Goal: Task Accomplishment & Management: Manage account settings

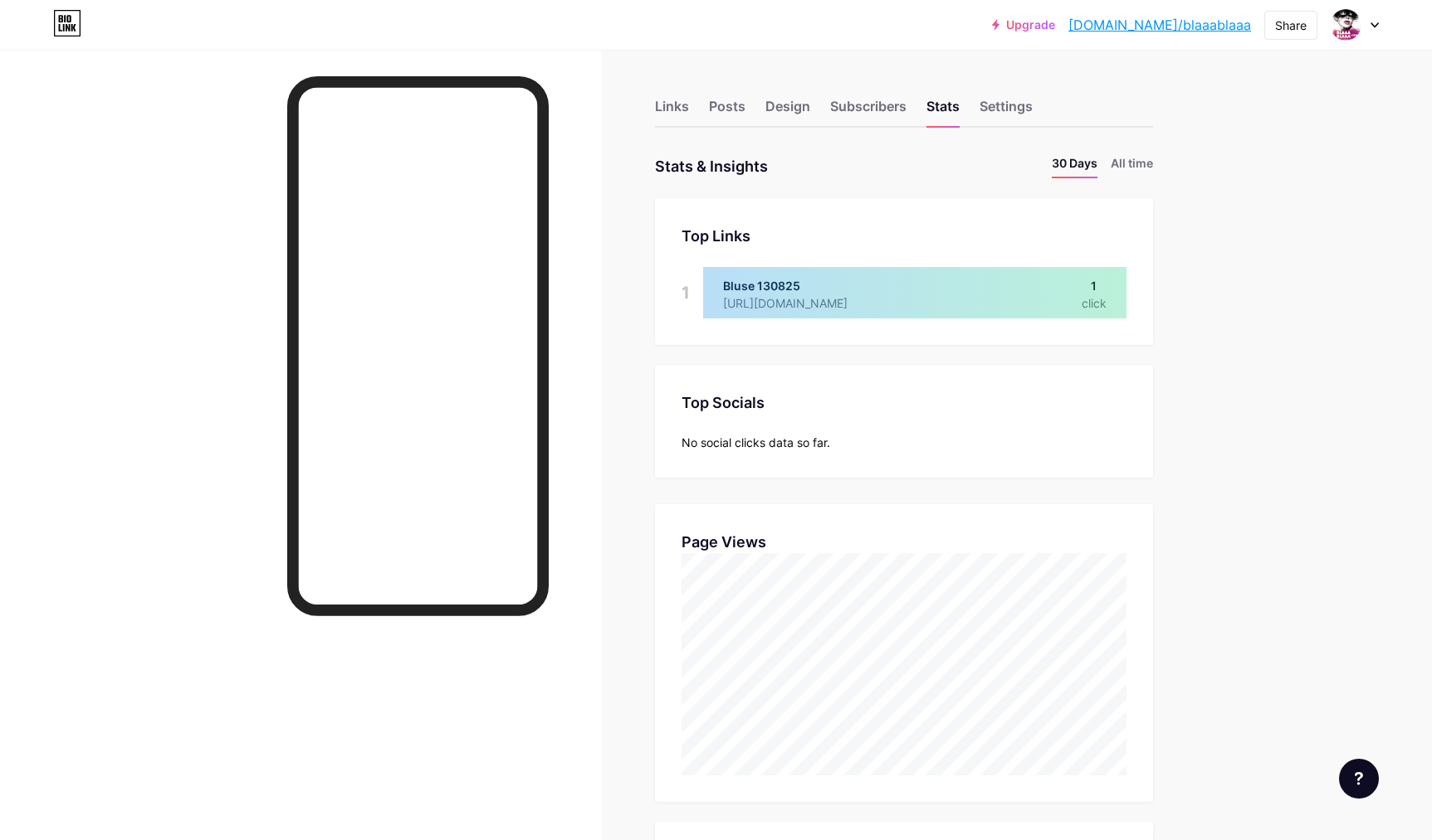
scroll to position [840, 1432]
click at [671, 104] on div "Links" at bounding box center [671, 112] width 34 height 30
click at [677, 107] on div "Links" at bounding box center [671, 112] width 34 height 30
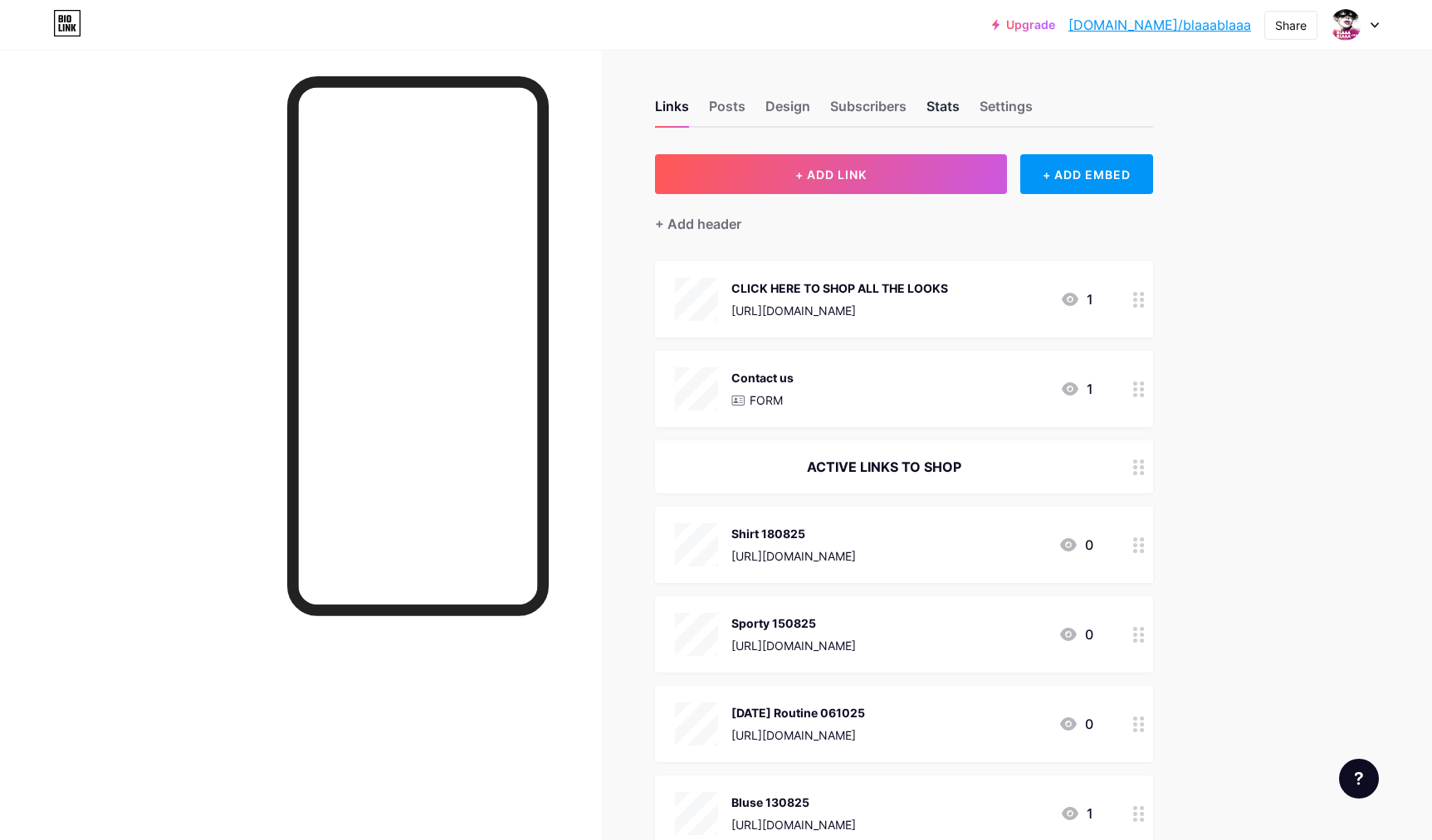
click at [937, 105] on div "Stats" at bounding box center [943, 112] width 34 height 30
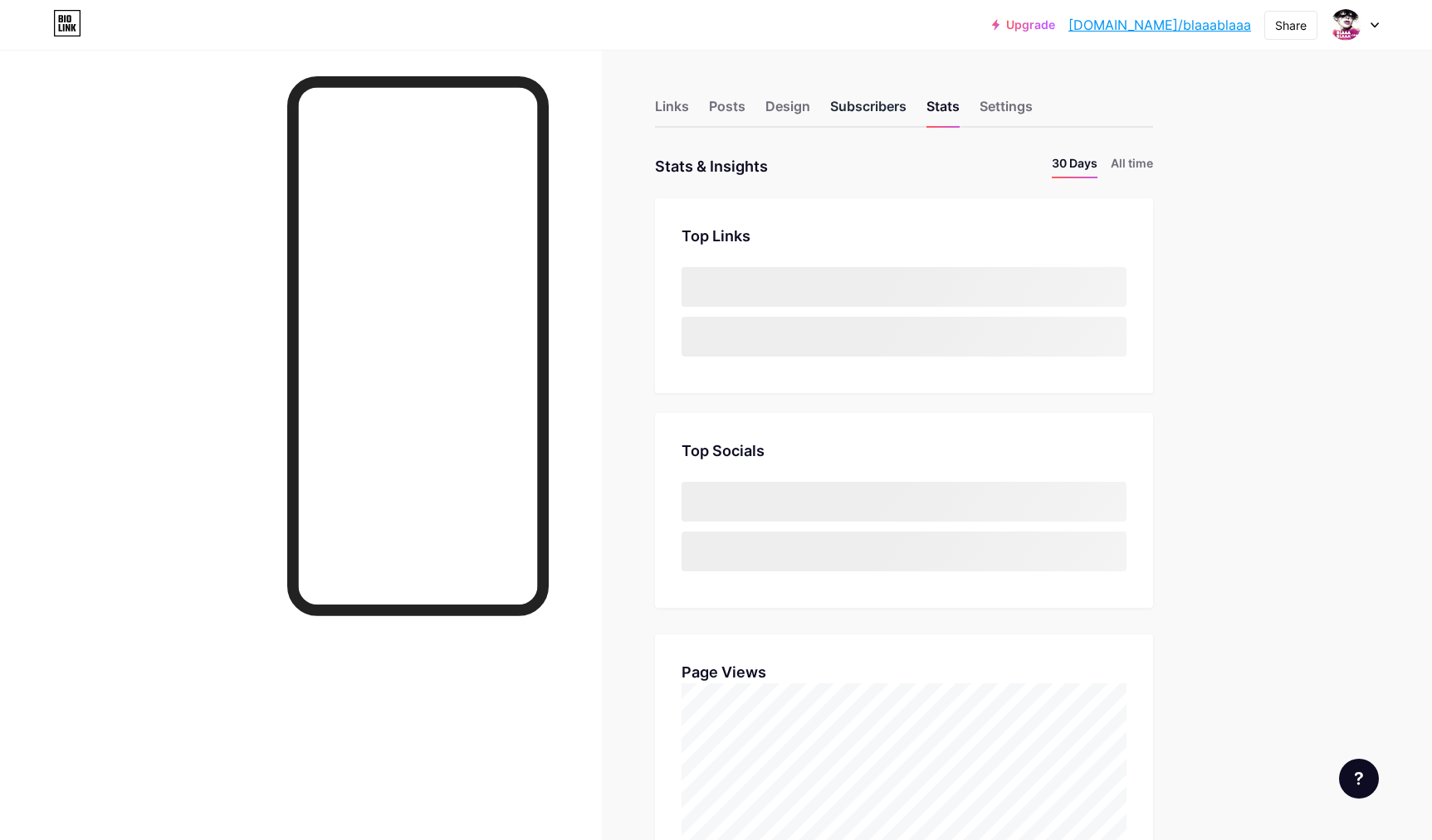
scroll to position [840, 1432]
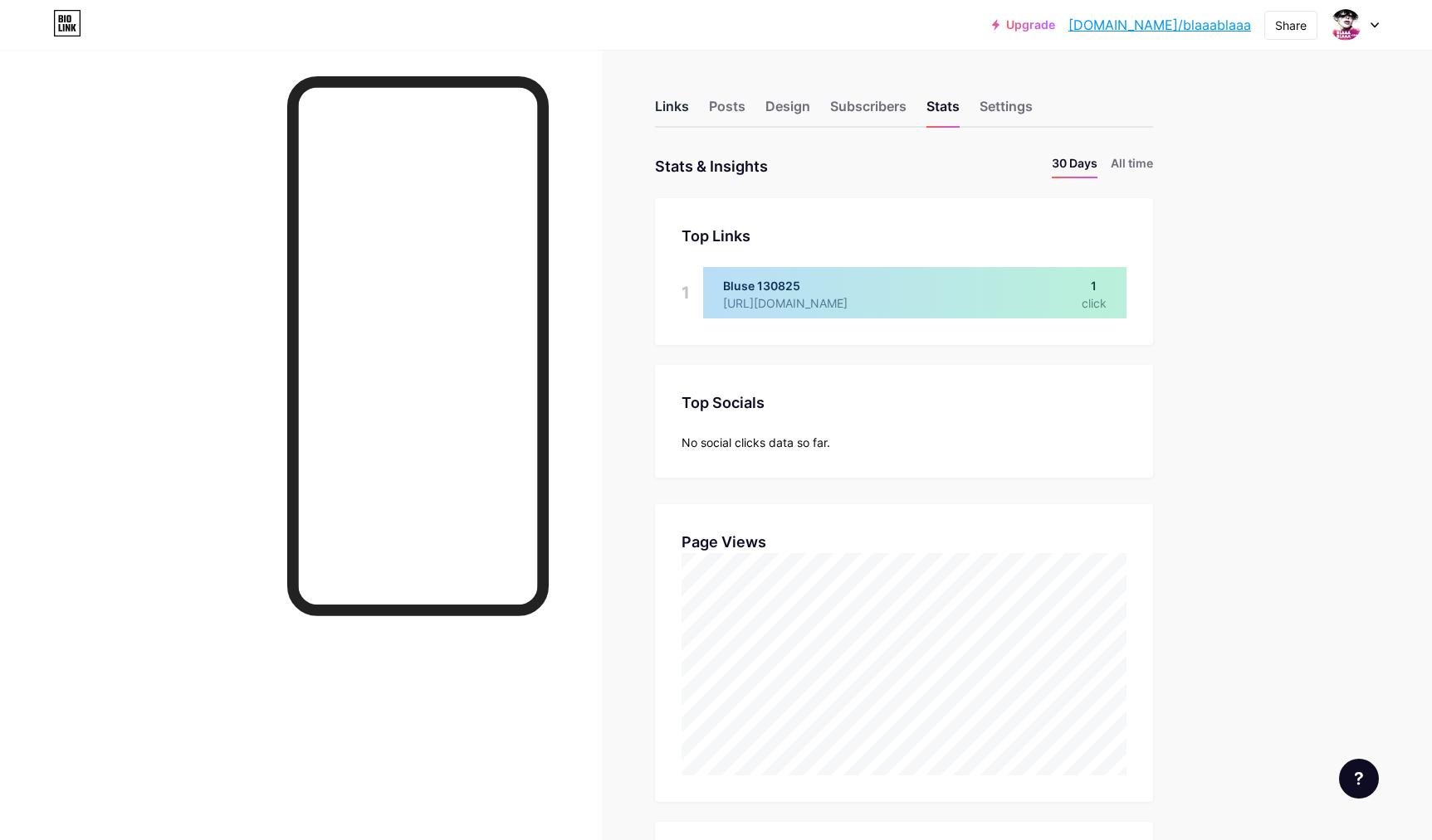
click at [677, 104] on div "Links" at bounding box center [671, 112] width 34 height 30
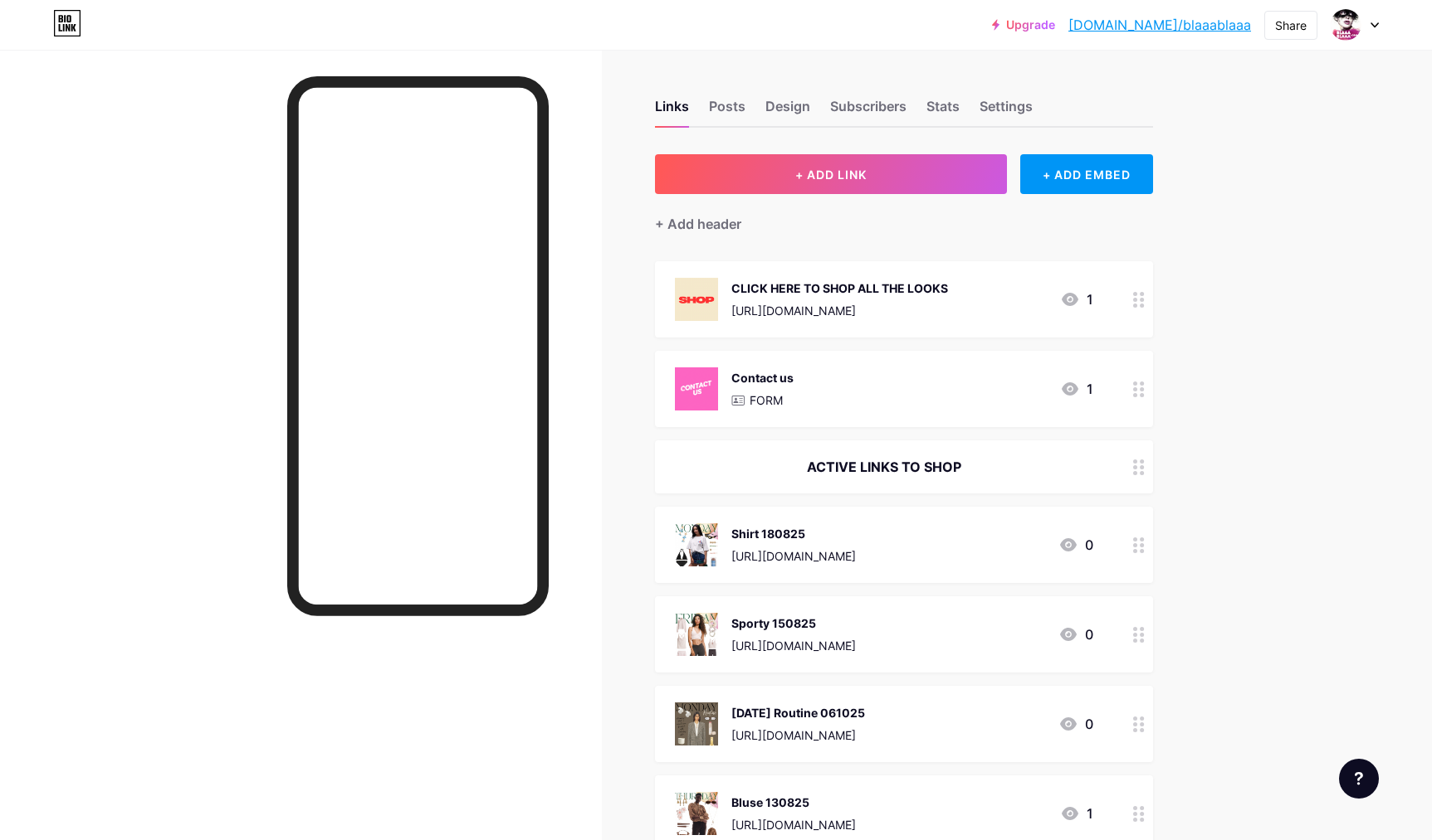
click at [944, 108] on div "Stats" at bounding box center [943, 112] width 34 height 30
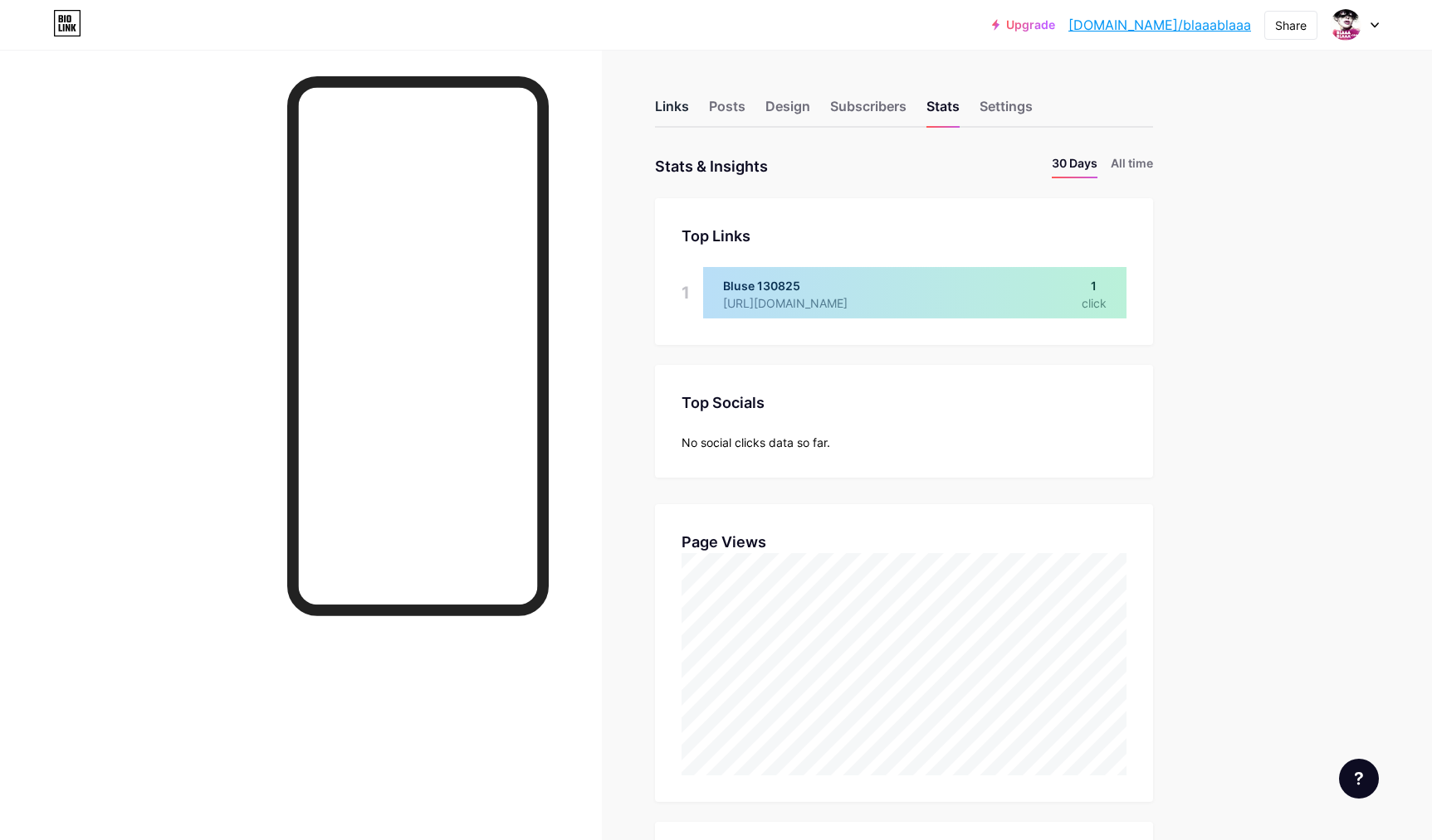
scroll to position [840, 1432]
drag, startPoint x: 670, startPoint y: 108, endPoint x: 201, endPoint y: 0, distance: 481.3
click at [670, 108] on div "Links" at bounding box center [671, 112] width 34 height 30
click at [664, 108] on div "Links" at bounding box center [671, 112] width 34 height 30
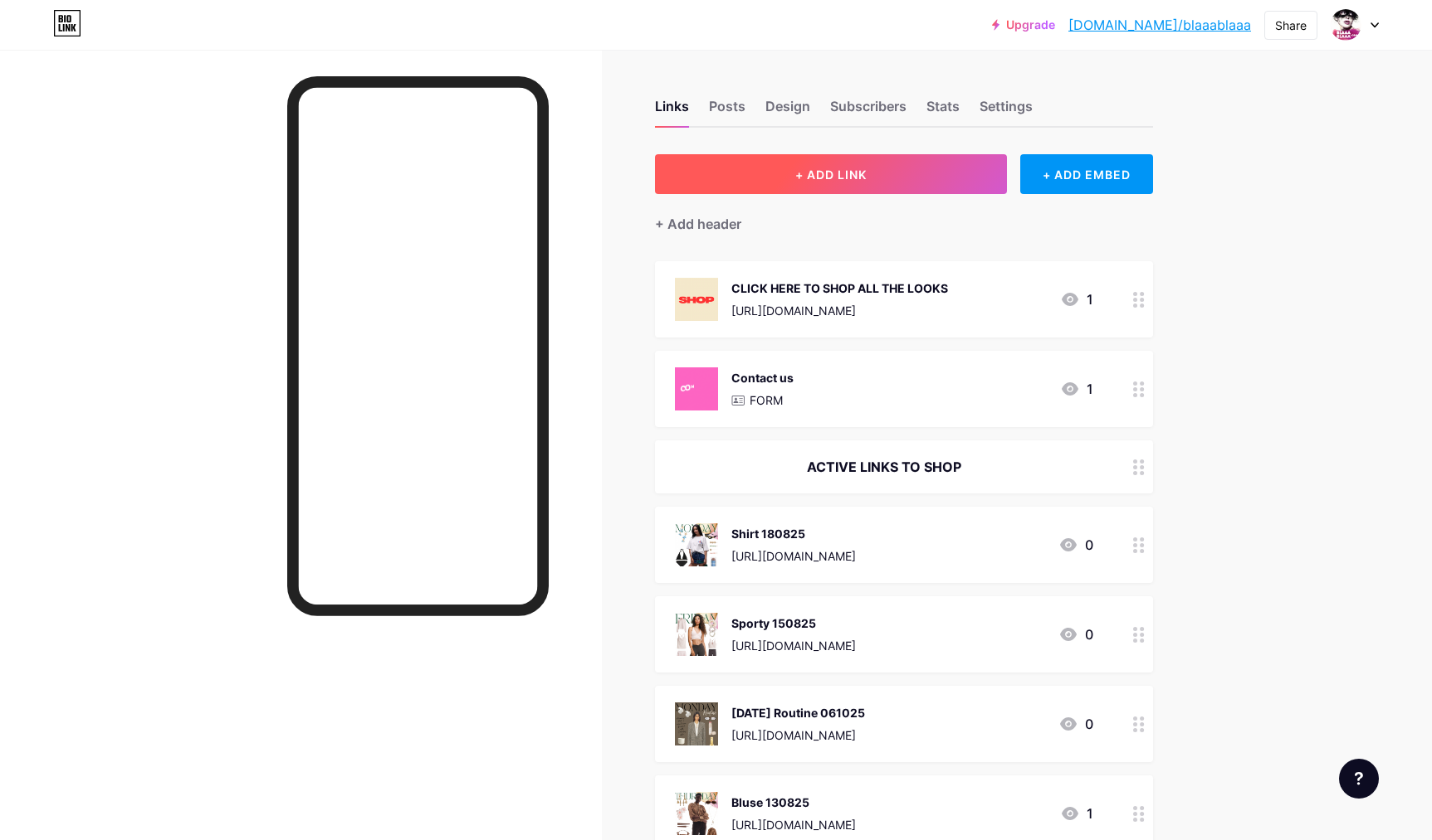
click at [822, 171] on span "+ ADD LINK" at bounding box center [830, 174] width 71 height 14
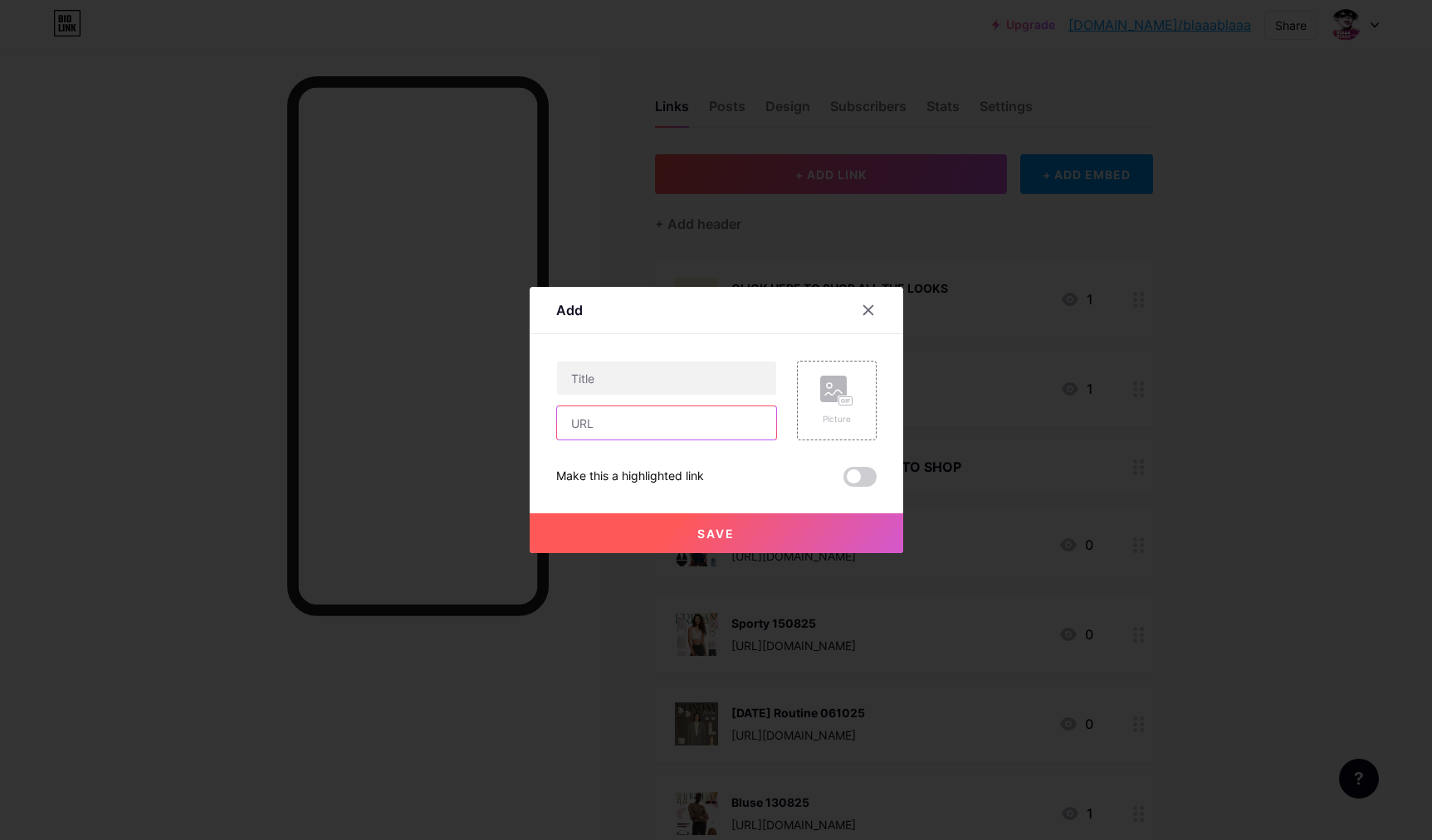
click at [576, 429] on input "text" at bounding box center [666, 423] width 219 height 34
paste input "[URL][DOMAIN_NAME]"
type input "[URL][DOMAIN_NAME]"
click at [602, 377] on input "text" at bounding box center [666, 379] width 219 height 34
type input "Suit 190825"
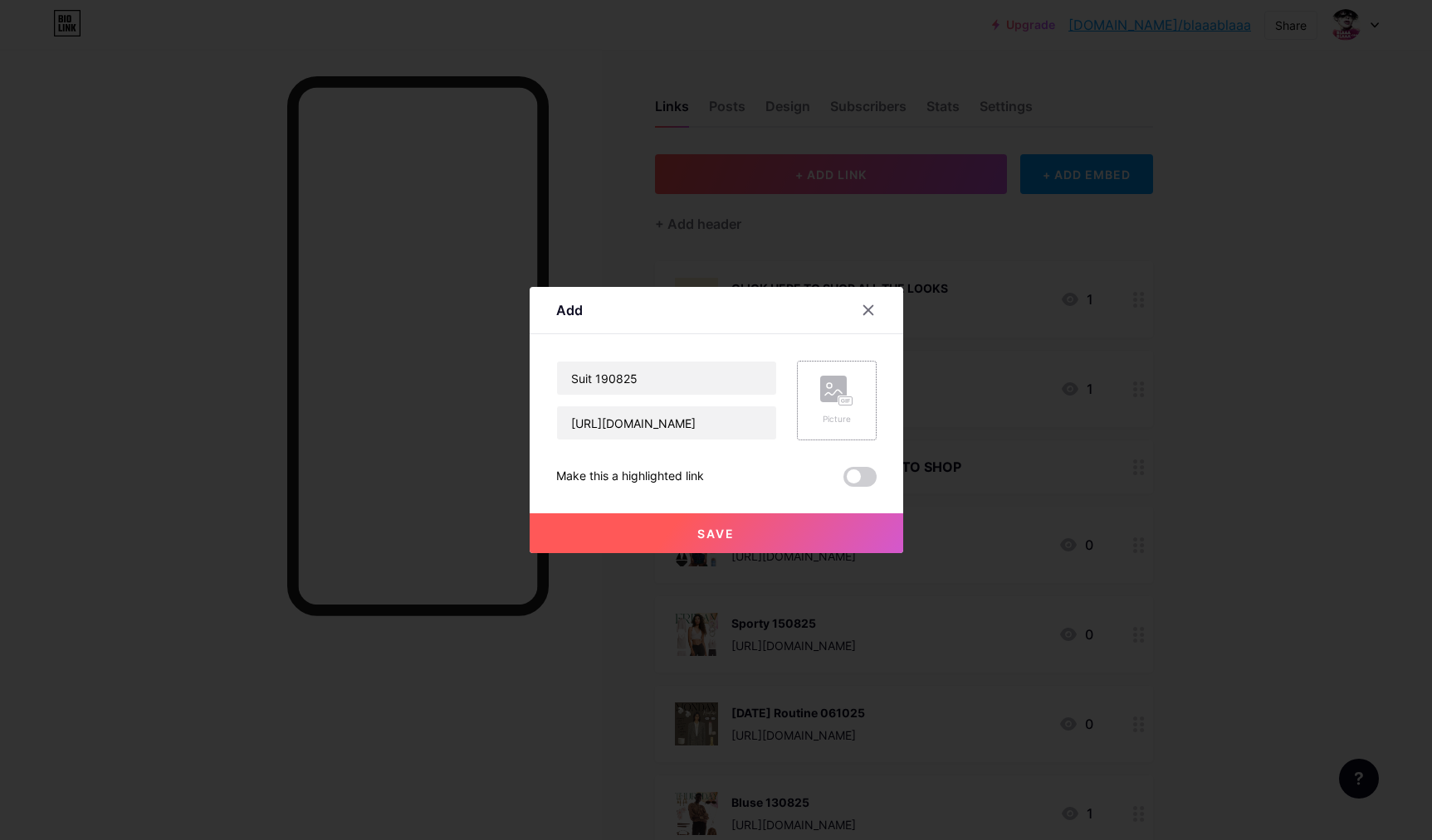
click at [841, 409] on div "Picture" at bounding box center [837, 400] width 34 height 50
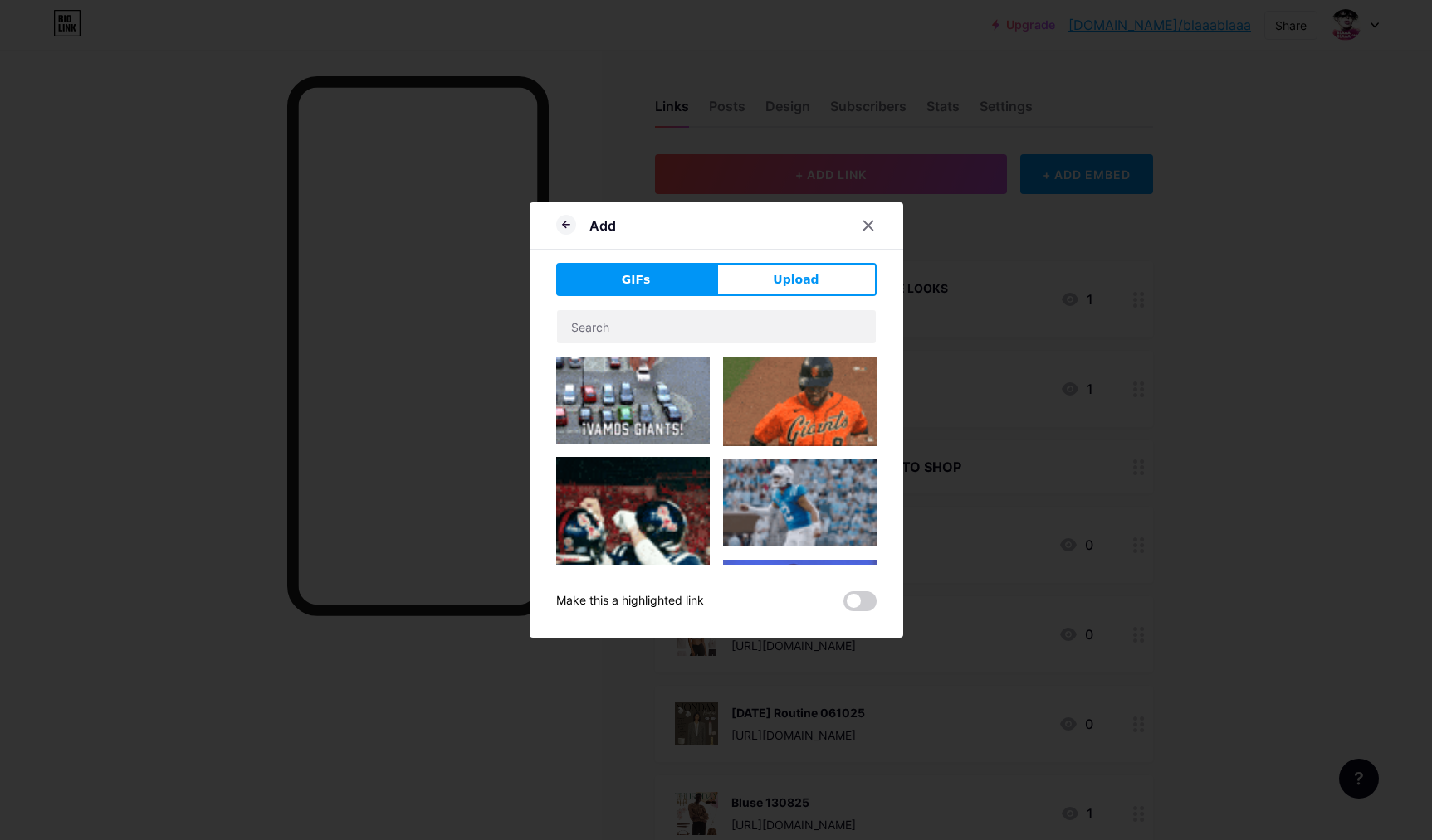
click at [798, 273] on span "Upload" at bounding box center [795, 280] width 45 height 18
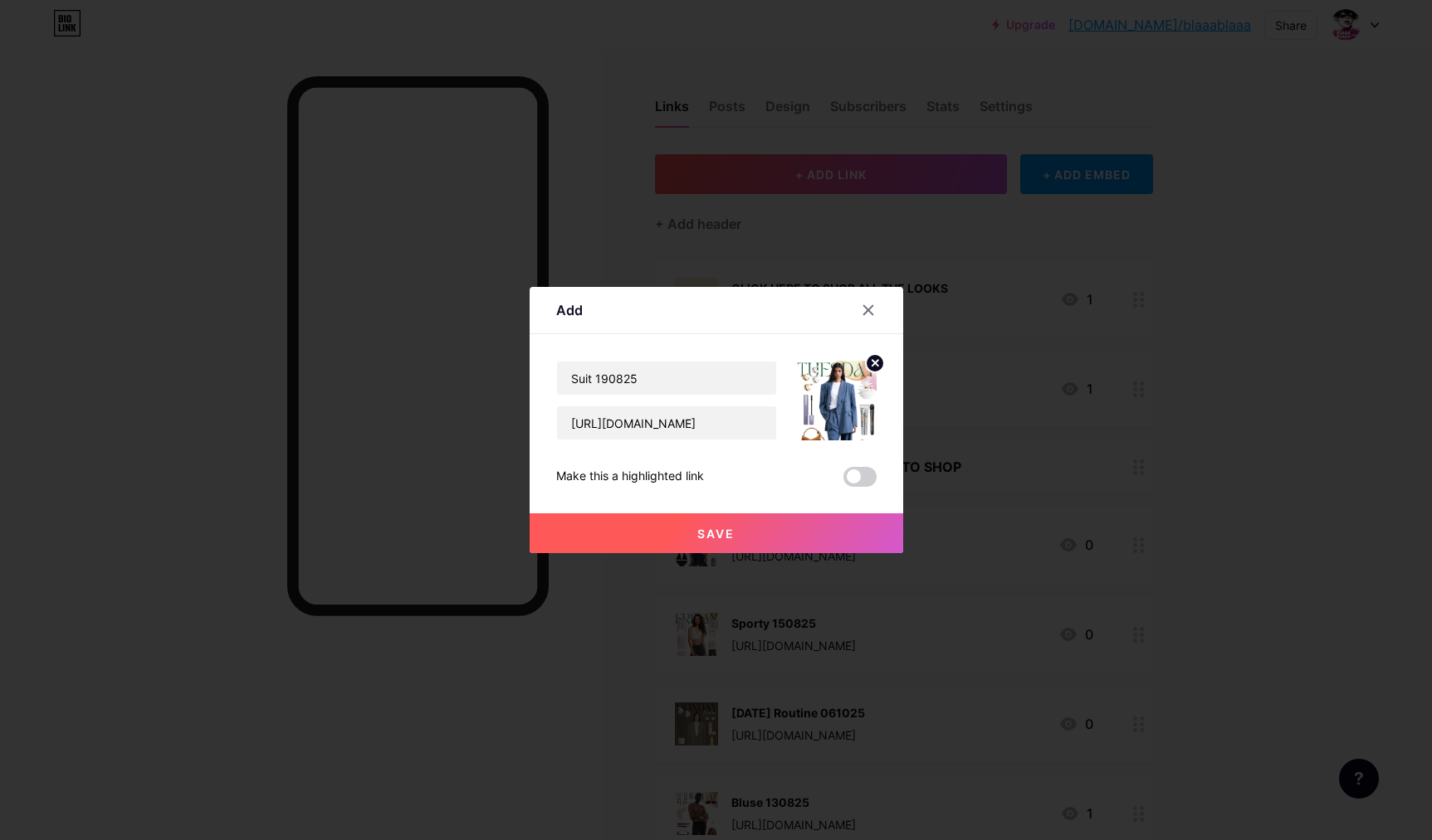
click at [790, 523] on button "Save" at bounding box center [716, 533] width 373 height 39
